Goal: Book appointment/travel/reservation

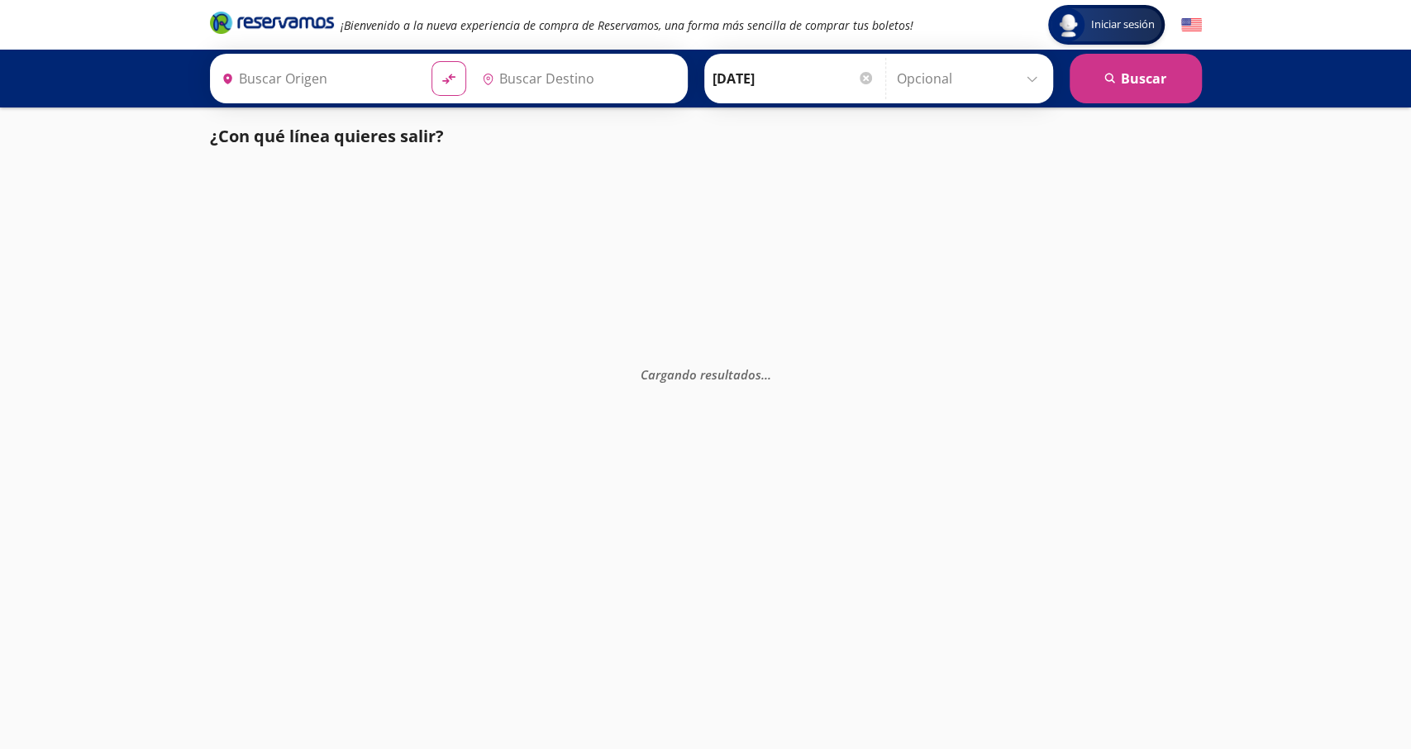
type input "[GEOGRAPHIC_DATA], [GEOGRAPHIC_DATA]"
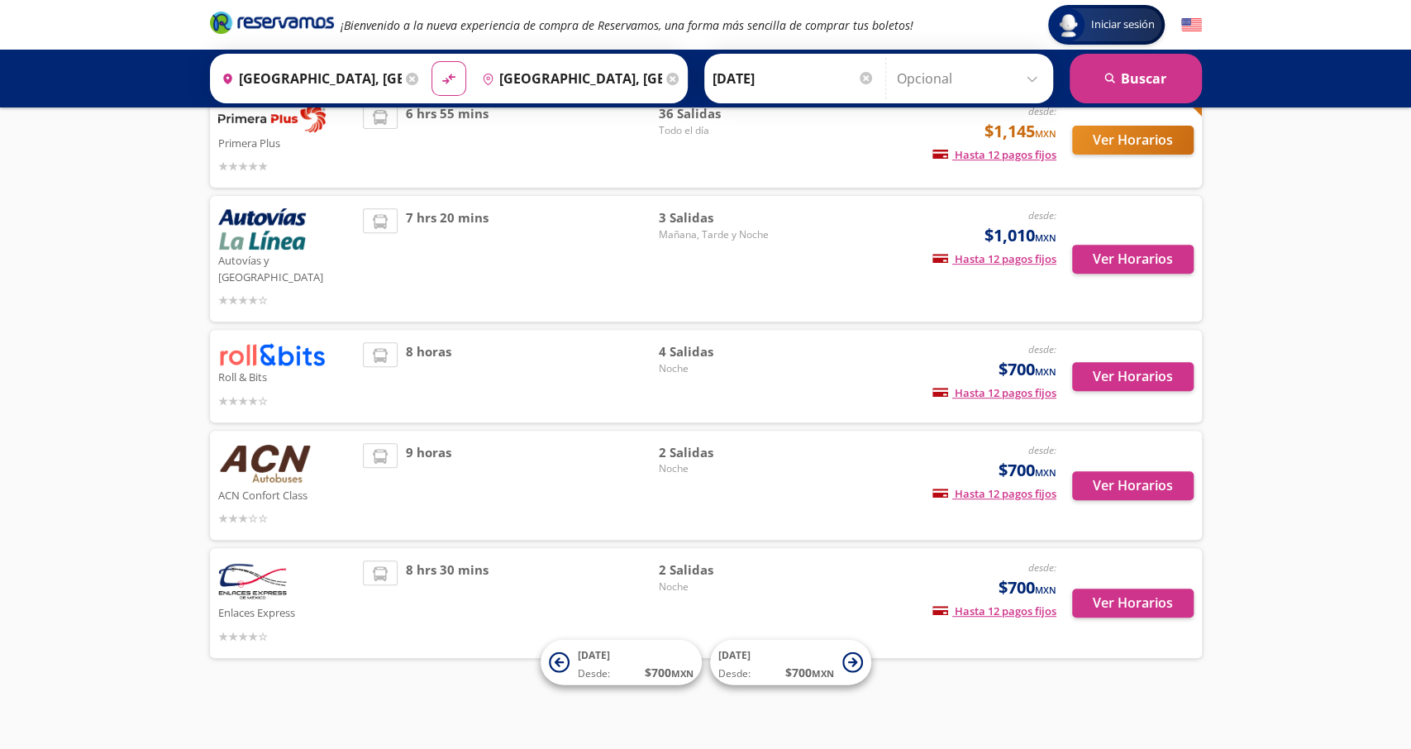
scroll to position [313, 0]
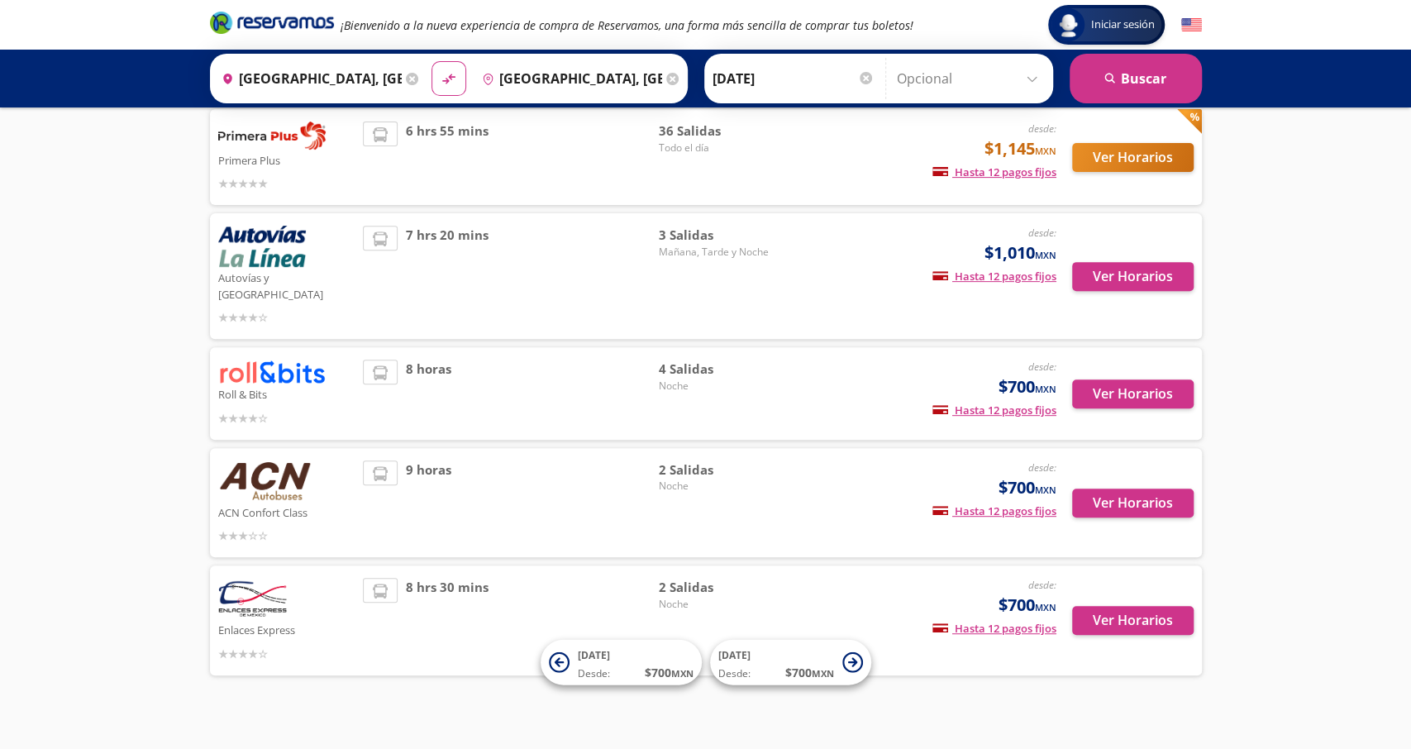
click at [680, 360] on span "4 Salidas" at bounding box center [716, 369] width 116 height 19
click at [1143, 379] on button "Ver Horarios" at bounding box center [1133, 393] width 122 height 29
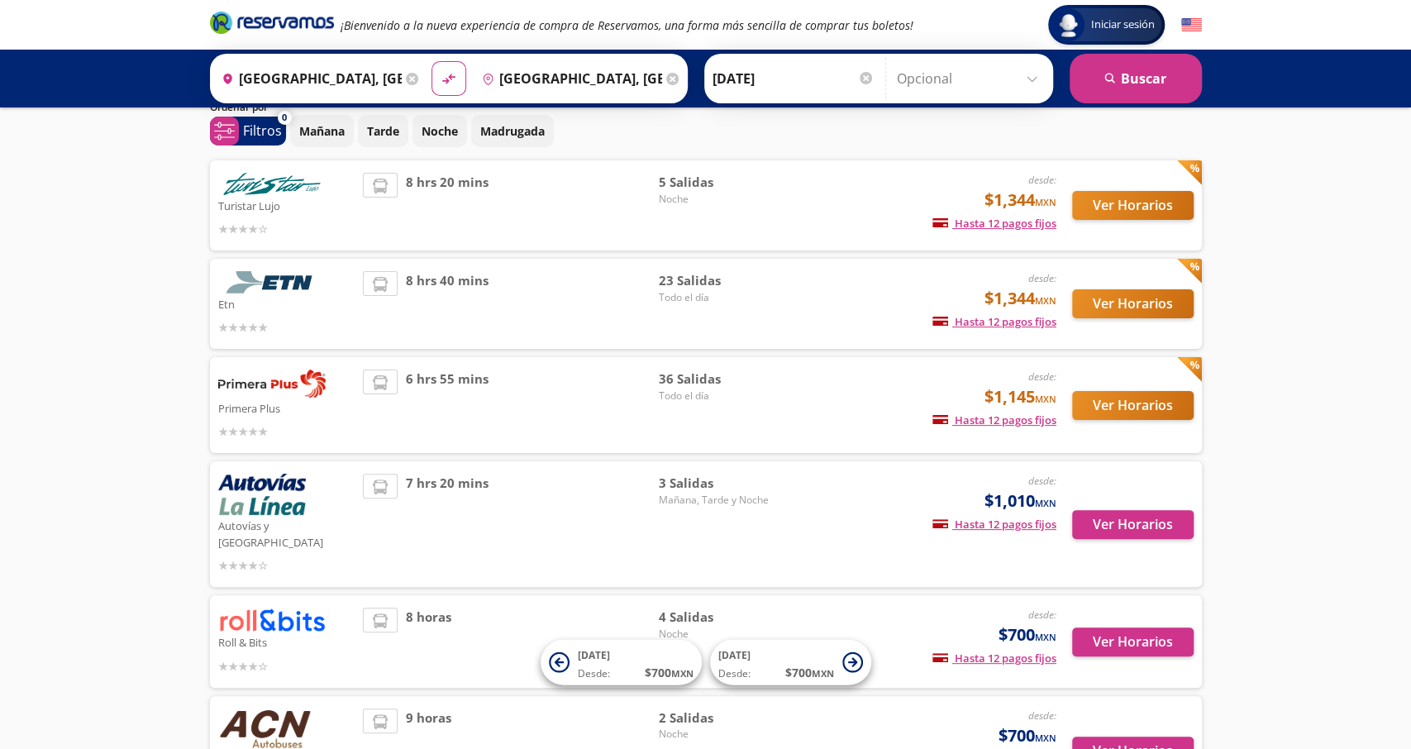
scroll to position [55, 0]
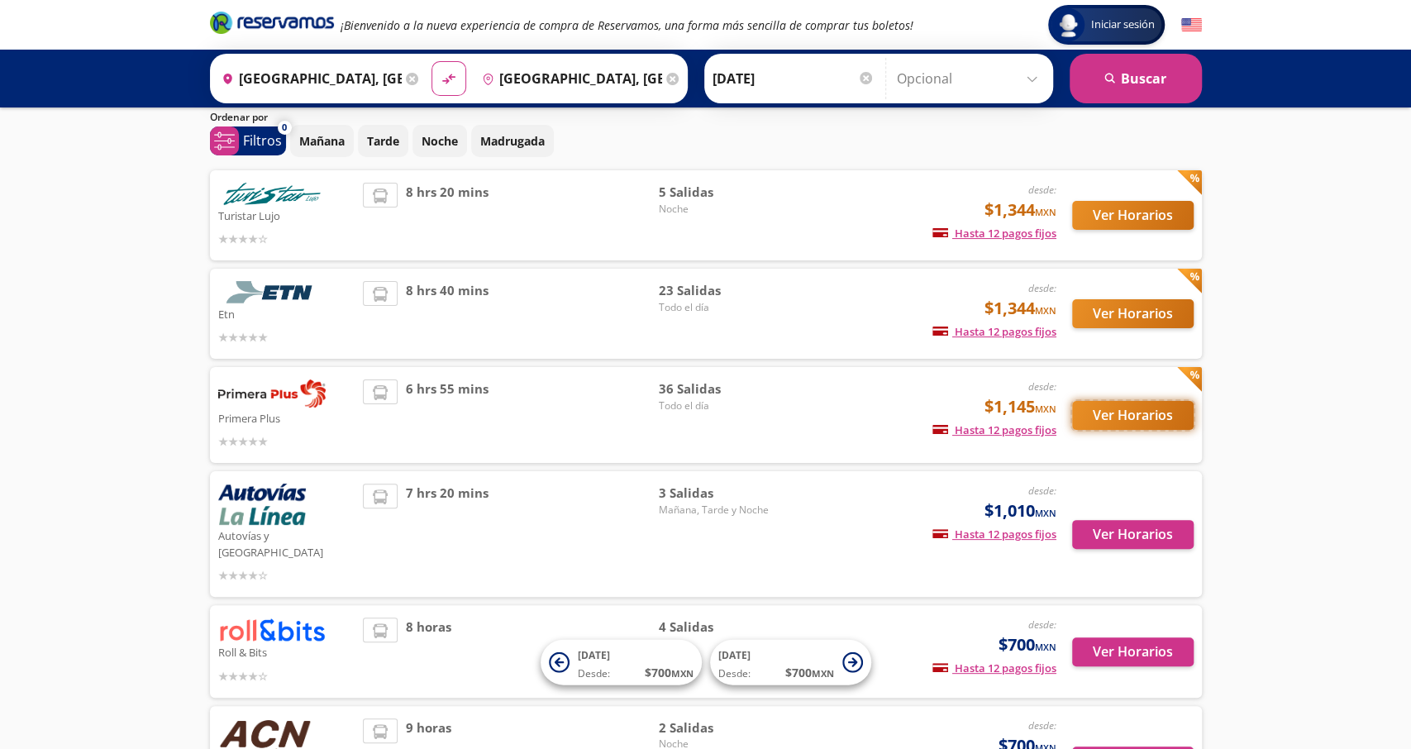
click at [1120, 421] on button "Ver Horarios" at bounding box center [1133, 415] width 122 height 29
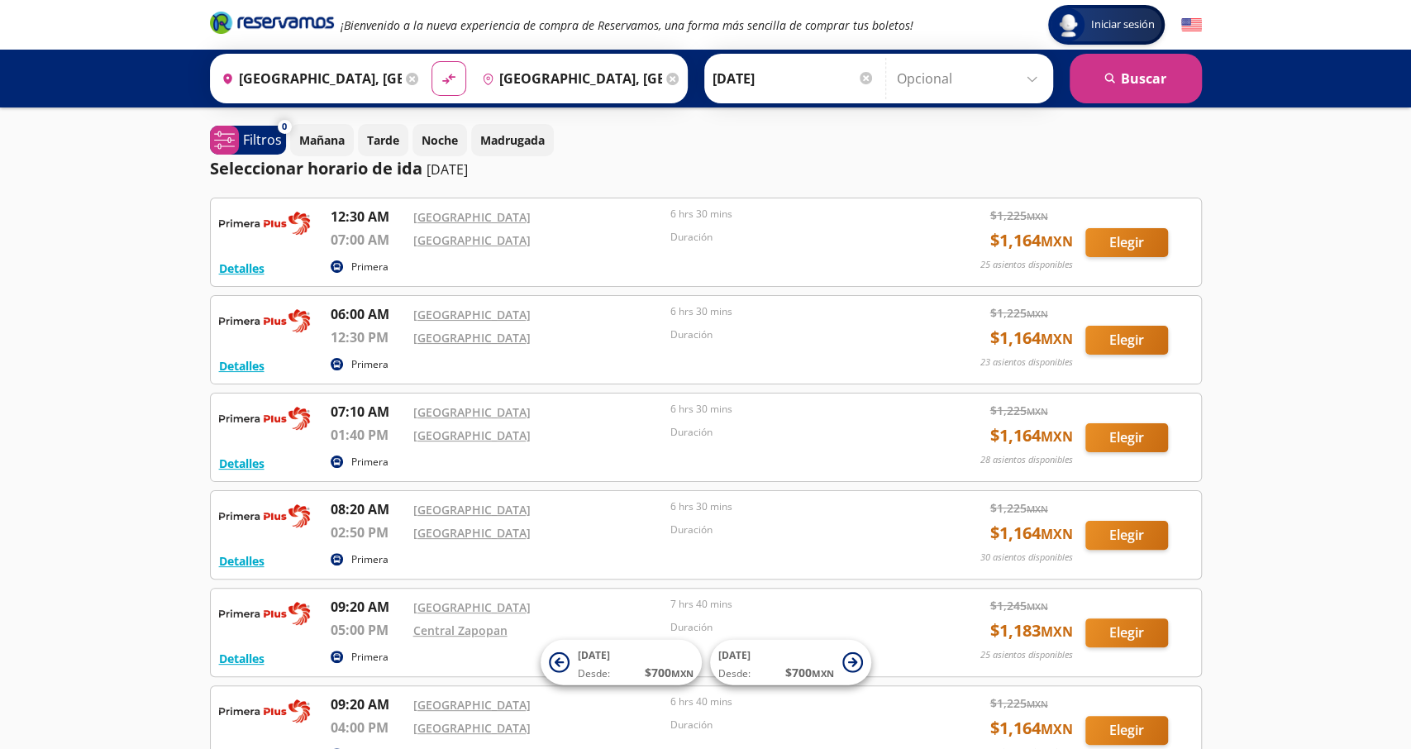
click at [107, 275] on div "Iniciar sesión Iniciar sesión ¡Bienvenido a la nueva experiencia de compra de R…" at bounding box center [705, 660] width 1411 height 1320
